Goal: Task Accomplishment & Management: Manage account settings

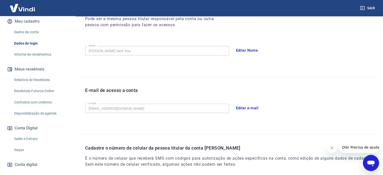
scroll to position [76, 0]
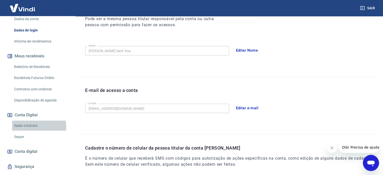
click at [26, 131] on link "Saldo e Extrato" at bounding box center [40, 126] width 57 height 10
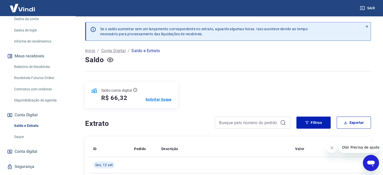
click at [160, 98] on p "Solicitar Saque" at bounding box center [158, 99] width 26 height 5
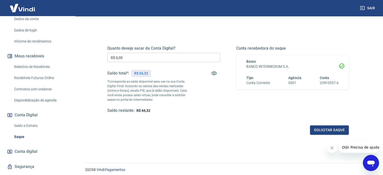
scroll to position [74, 0]
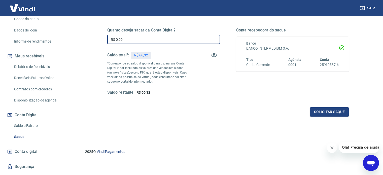
click at [178, 41] on input "R$ 0,00" at bounding box center [163, 39] width 113 height 9
type input "R$ 66,32"
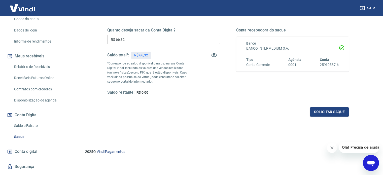
click at [249, 90] on div "Conta recebedora do saque Banco BANCO INTERMEDIUM S.A. Tipo Conta Corrente Agên…" at bounding box center [292, 61] width 113 height 67
click at [332, 110] on button "Solicitar saque" at bounding box center [329, 111] width 39 height 9
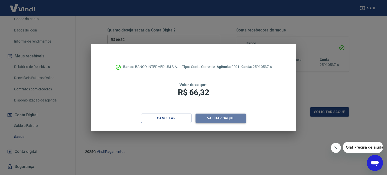
click at [226, 119] on button "Validar saque" at bounding box center [220, 118] width 50 height 9
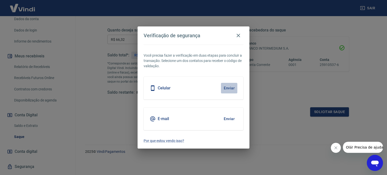
click at [228, 88] on button "Enviar" at bounding box center [229, 88] width 16 height 11
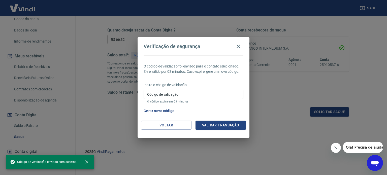
click at [179, 95] on input "Código de validação" at bounding box center [193, 94] width 100 height 9
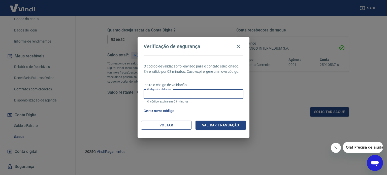
click at [173, 124] on button "Voltar" at bounding box center [166, 125] width 50 height 9
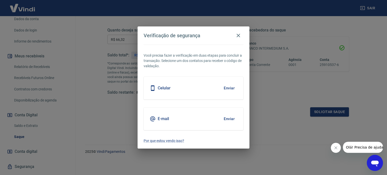
click at [163, 120] on h5 "E-mail" at bounding box center [163, 118] width 11 height 5
click at [227, 120] on button "Enviar" at bounding box center [229, 119] width 16 height 11
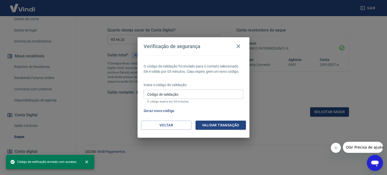
click at [192, 94] on input "Código de validação" at bounding box center [193, 94] width 100 height 9
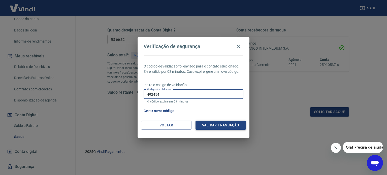
type input "492454"
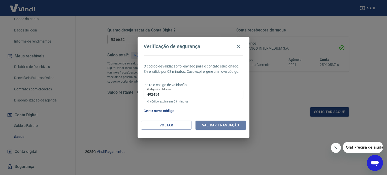
click at [219, 122] on button "Validar transação" at bounding box center [220, 125] width 50 height 9
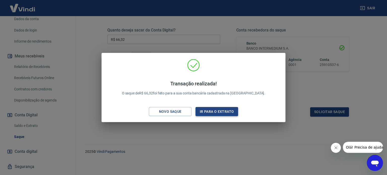
click at [224, 110] on button "Ir para o extrato" at bounding box center [216, 111] width 43 height 9
